Goal: Find specific page/section

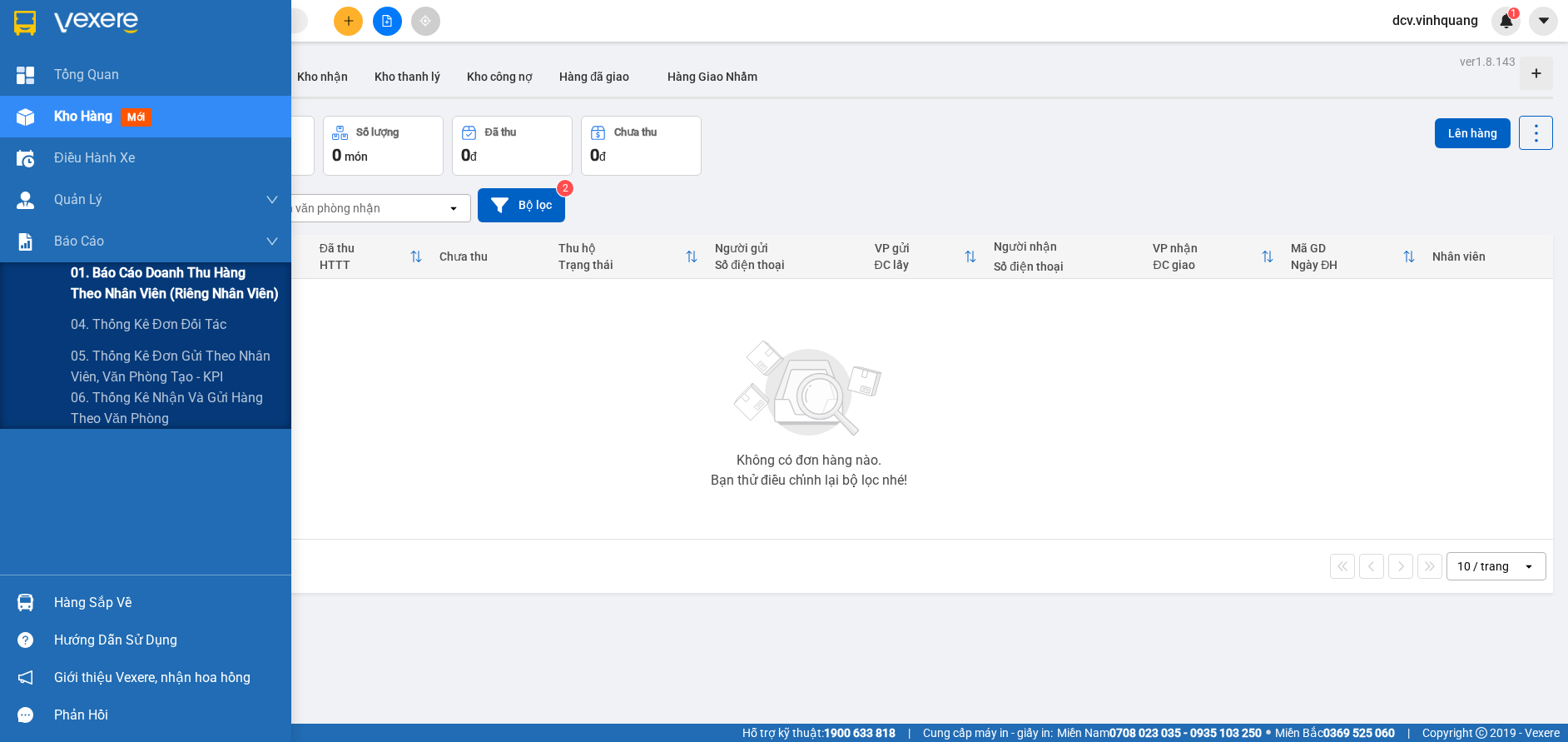
drag, startPoint x: 90, startPoint y: 267, endPoint x: 267, endPoint y: 292, distance: 178.8
click at [91, 267] on span "01. Báo cáo doanh thu hàng theo nhân viên (riêng nhân viên)" at bounding box center [174, 283] width 208 height 42
